Goal: Task Accomplishment & Management: Manage account settings

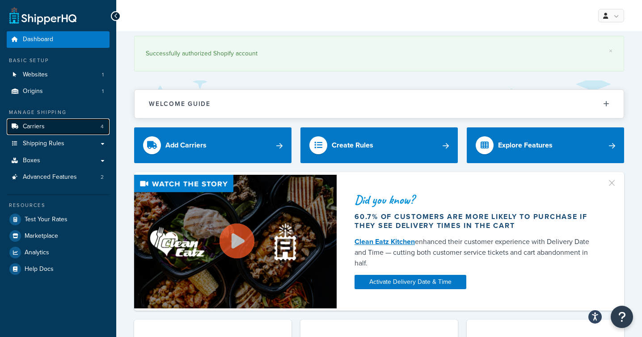
click at [42, 130] on span "Carriers" at bounding box center [34, 127] width 22 height 8
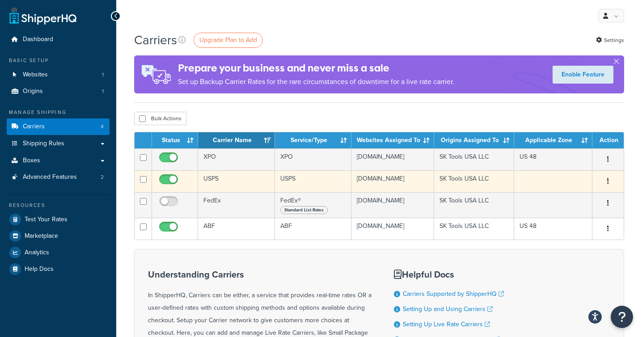
click at [215, 183] on td "USPS" at bounding box center [236, 181] width 77 height 22
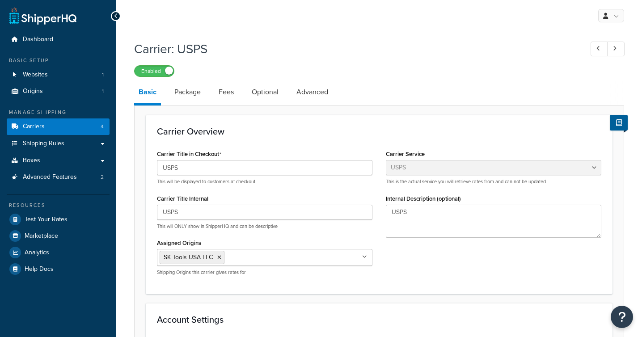
select select "usps"
select select "PLUS"
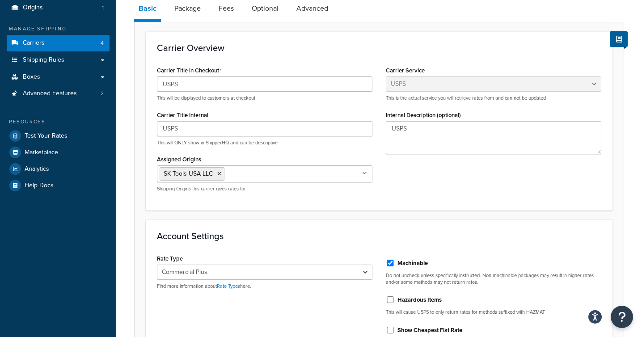
scroll to position [14, 0]
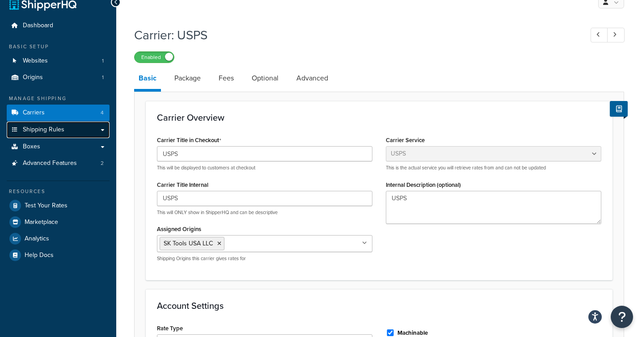
click at [59, 130] on span "Shipping Rules" at bounding box center [44, 130] width 42 height 8
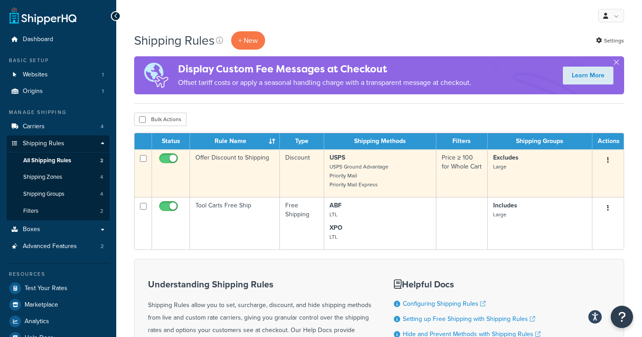
click at [237, 169] on td "Offer Discount to Shipping" at bounding box center [235, 173] width 90 height 48
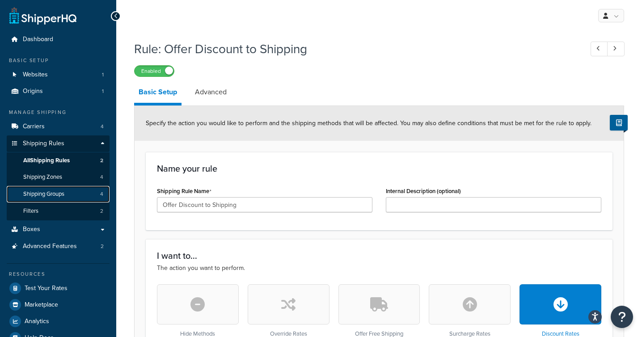
click at [42, 197] on span "Shipping Groups" at bounding box center [43, 195] width 41 height 8
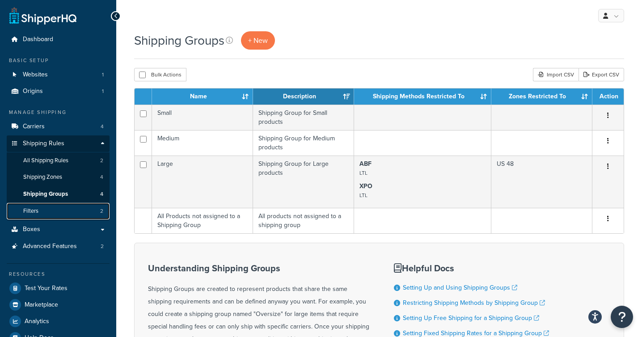
click at [29, 212] on span "Filters" at bounding box center [30, 211] width 15 height 8
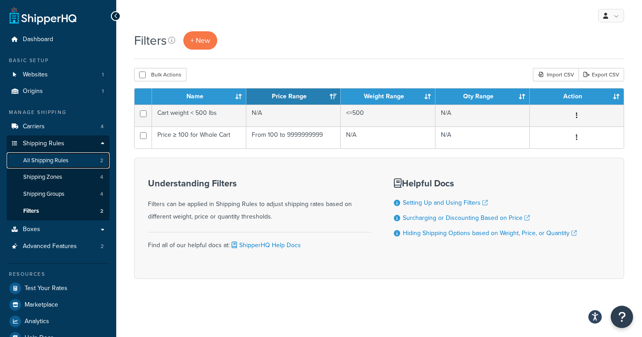
click at [41, 160] on span "All Shipping Rules" at bounding box center [45, 161] width 45 height 8
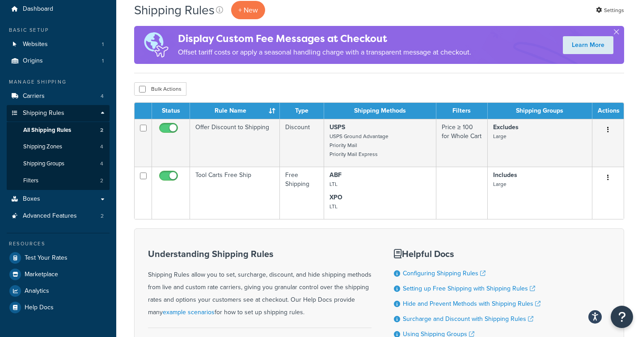
scroll to position [34, 0]
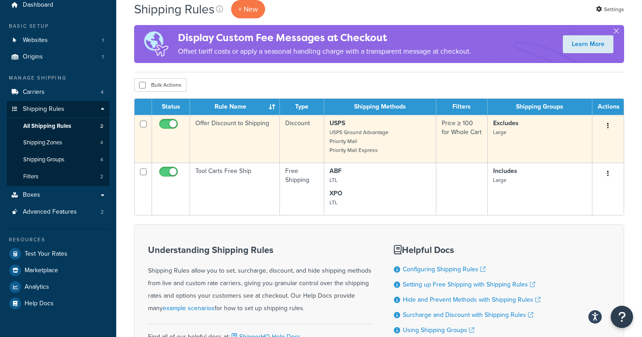
click at [378, 138] on p "USPS USPS Ground Advantage Priority Mail Priority Mail Express" at bounding box center [380, 137] width 101 height 36
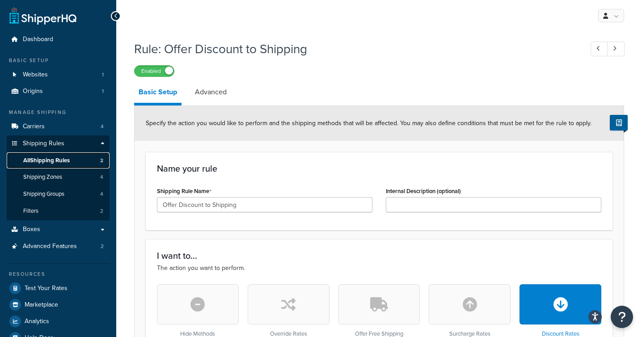
click at [52, 162] on span "All Shipping Rules" at bounding box center [46, 161] width 47 height 8
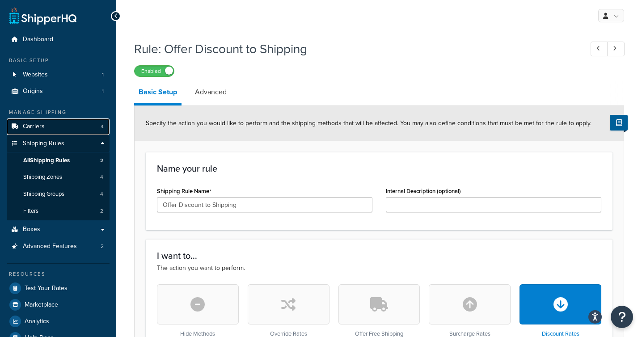
click at [56, 123] on link "Carriers 4" at bounding box center [58, 127] width 103 height 17
